Goal: Information Seeking & Learning: Compare options

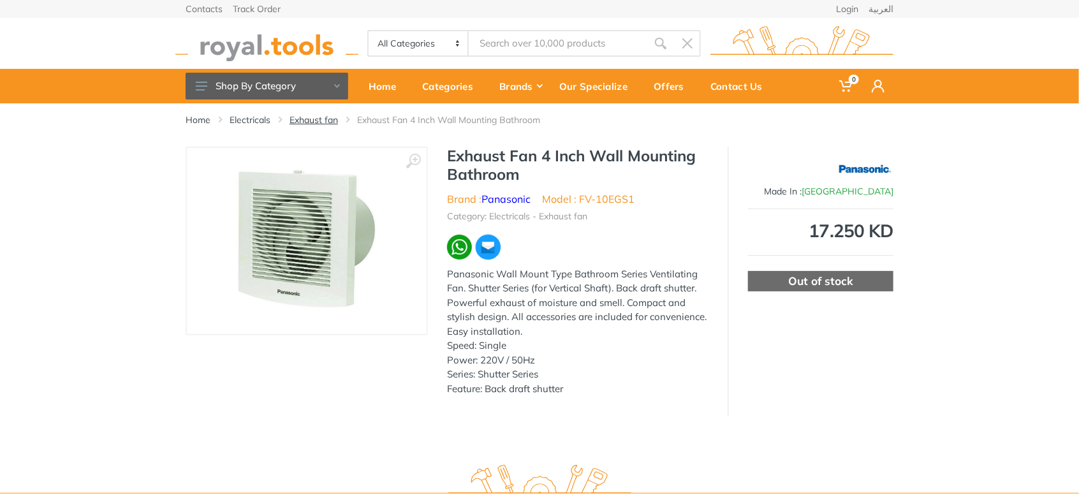
click at [315, 125] on link "Exhaust fan" at bounding box center [314, 120] width 48 height 13
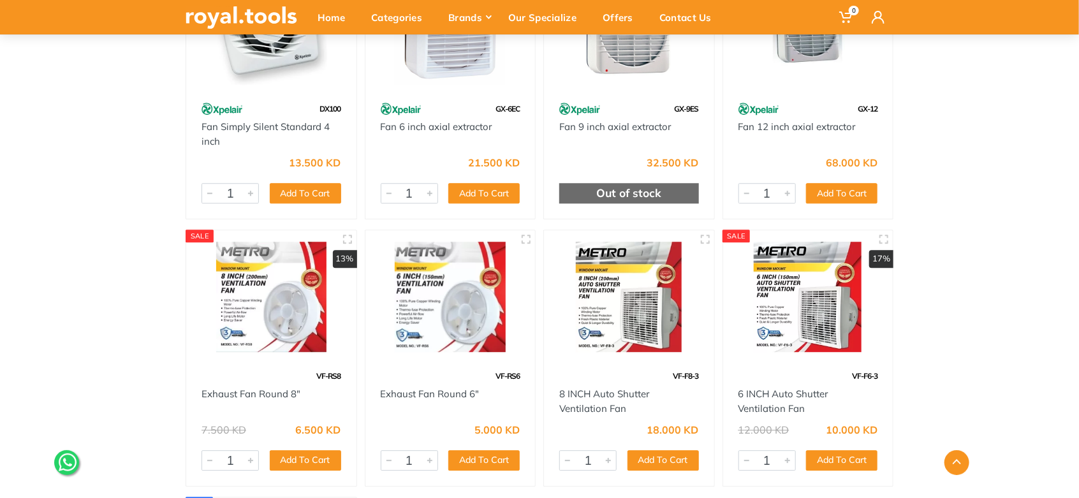
scroll to position [1488, 0]
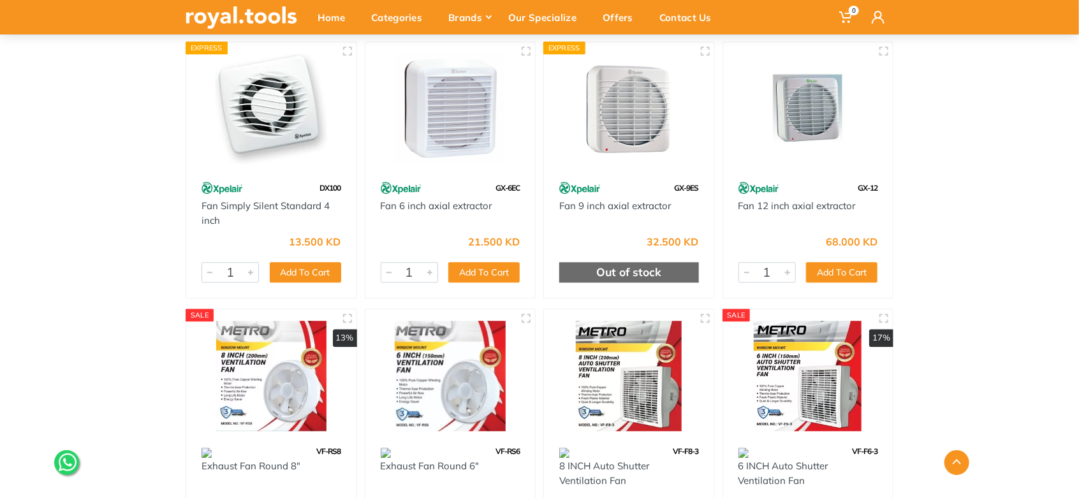
click at [214, 199] on div "Fan Simply Silent Standard 4 inch" at bounding box center [272, 213] width 140 height 29
click at [220, 193] on img at bounding box center [222, 188] width 41 height 22
click at [223, 208] on link "Fan Simply Silent Standard 4 inch" at bounding box center [266, 213] width 128 height 27
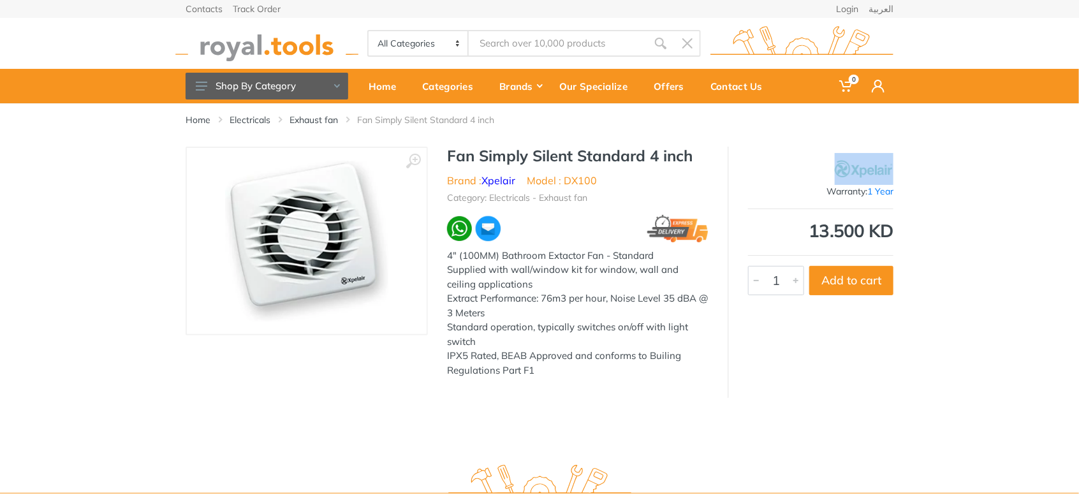
drag, startPoint x: 830, startPoint y: 167, endPoint x: 902, endPoint y: 167, distance: 72.7
click at [902, 167] on div "‹ › Fan Simply Silent Standard 4 inch Brand : Xpelair 1 Year 1" at bounding box center [539, 272] width 727 height 251
click at [949, 180] on div "‹ › Fan Simply Silent Standard 4 inch Brand : 1 Year" at bounding box center [539, 272] width 1079 height 251
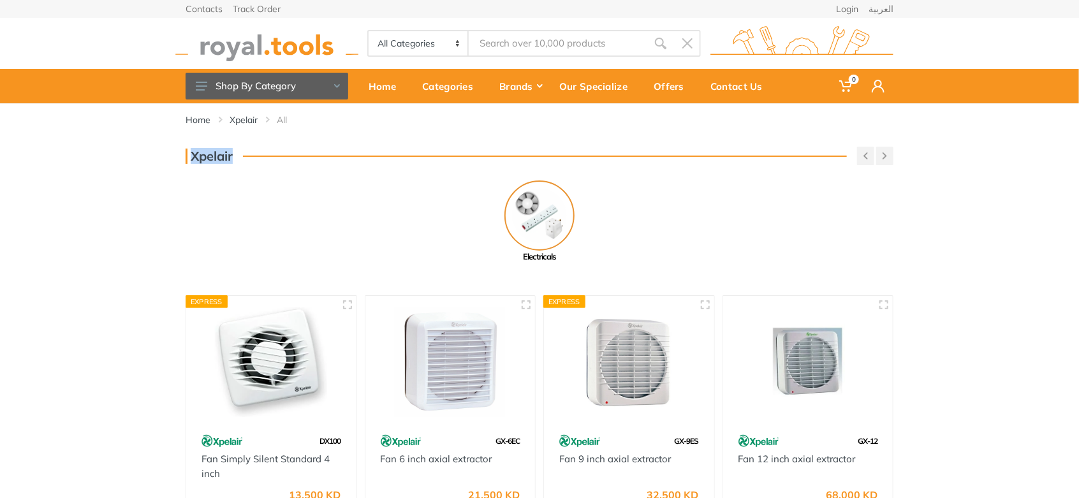
drag, startPoint x: 232, startPoint y: 152, endPoint x: 193, endPoint y: 163, distance: 41.0
click at [193, 163] on h3 "Xpelair" at bounding box center [209, 156] width 47 height 15
copy h3 "Xpelair"
